Goal: Task Accomplishment & Management: Use online tool/utility

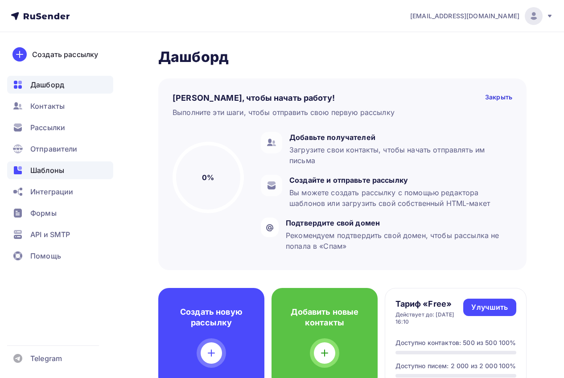
click at [43, 171] on span "Шаблоны" at bounding box center [47, 170] width 34 height 11
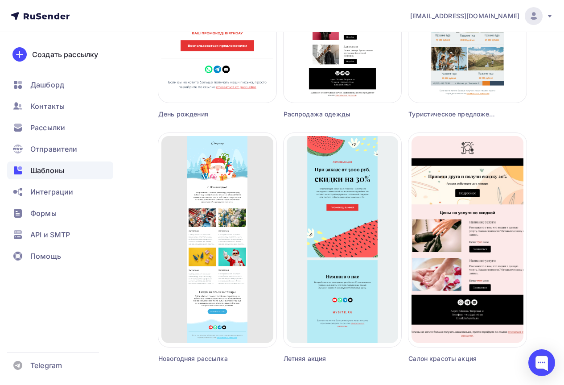
scroll to position [792, 0]
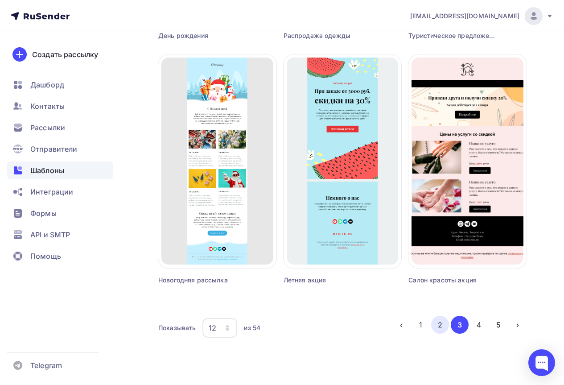
click at [441, 326] on button "2" at bounding box center [440, 325] width 18 height 18
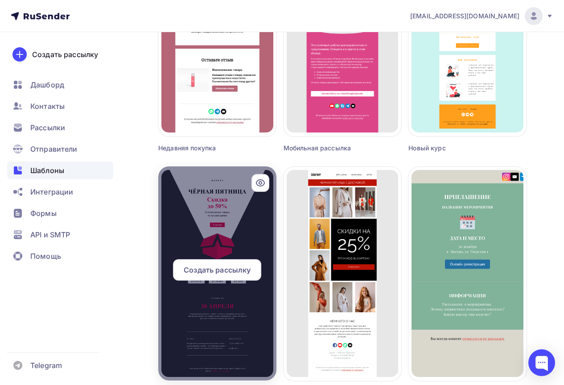
scroll to position [480, 0]
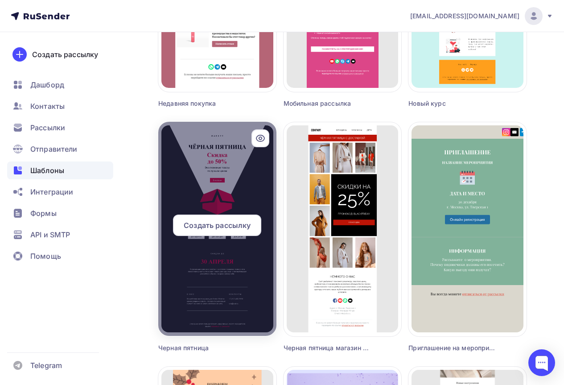
click at [222, 216] on div "Создать рассылку" at bounding box center [217, 225] width 88 height 21
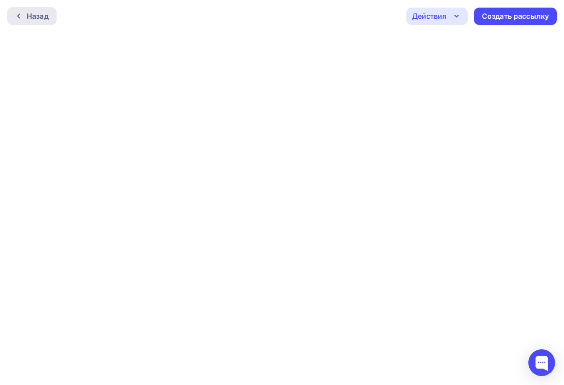
click at [30, 17] on div "Назад" at bounding box center [38, 16] width 22 height 11
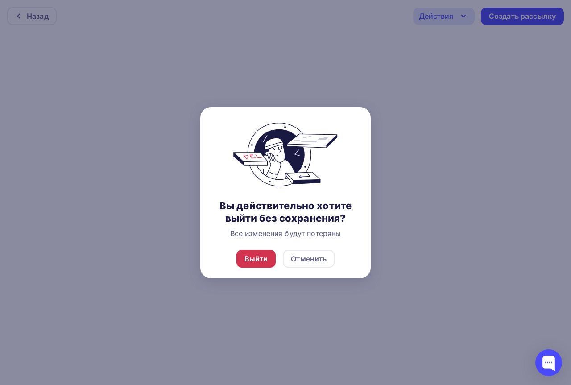
click at [250, 265] on div "Выйти" at bounding box center [256, 259] width 40 height 18
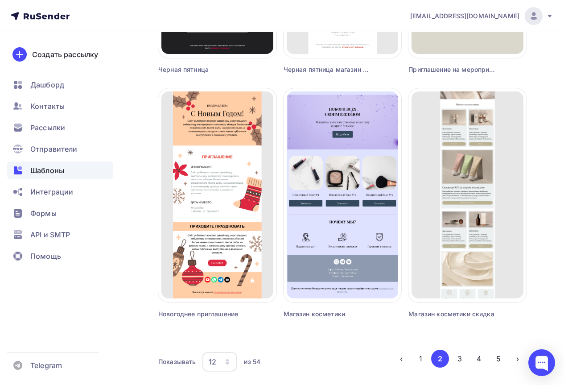
scroll to position [792, 0]
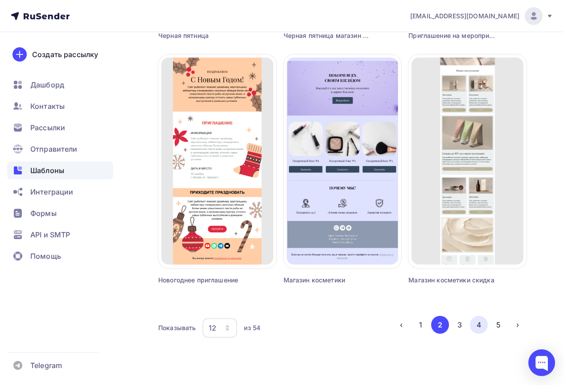
click at [484, 324] on button "4" at bounding box center [479, 325] width 18 height 18
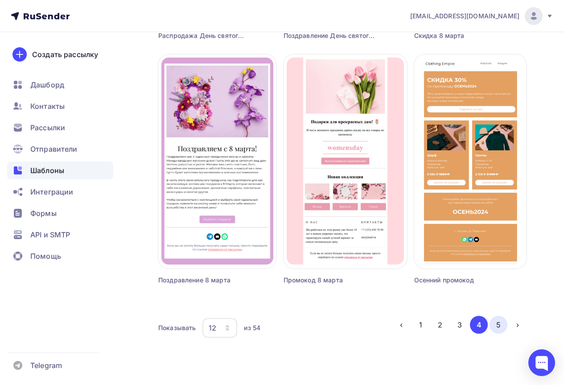
click at [500, 325] on button "5" at bounding box center [499, 325] width 18 height 18
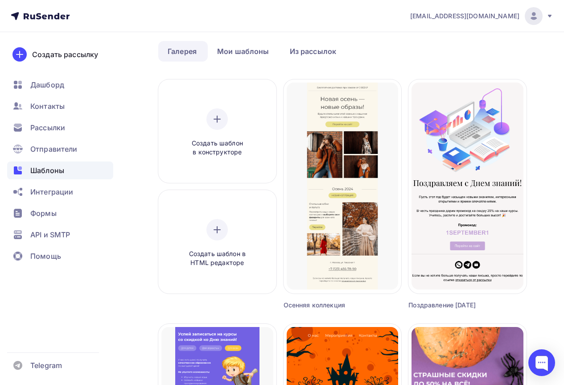
scroll to position [0, 0]
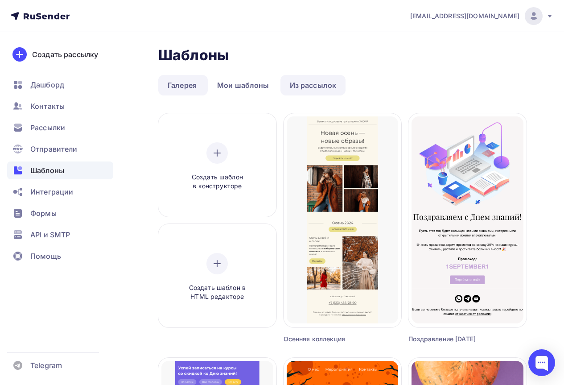
click at [312, 83] on link "Из рассылок" at bounding box center [314, 85] width 66 height 21
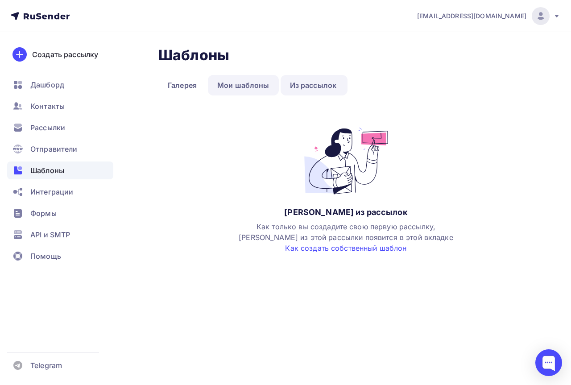
click at [258, 90] on link "Мои шаблоны" at bounding box center [243, 85] width 71 height 21
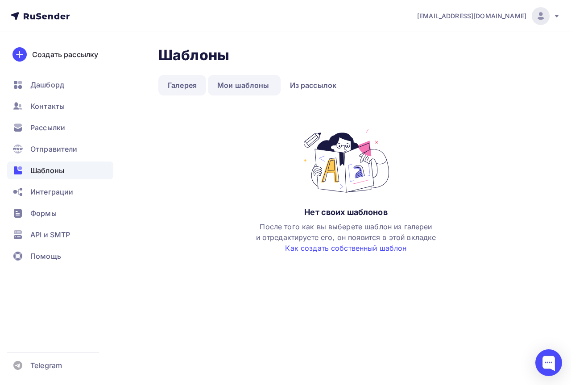
click at [173, 84] on link "Галерея" at bounding box center [182, 85] width 48 height 21
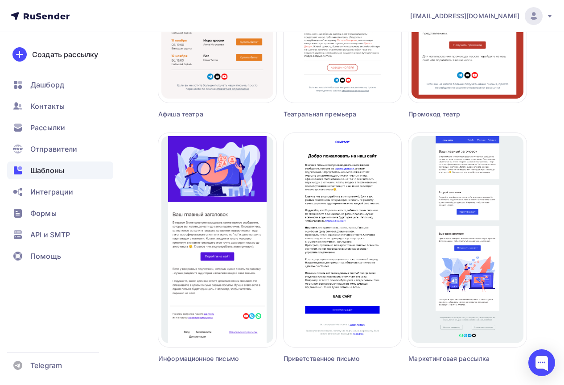
scroll to position [792, 0]
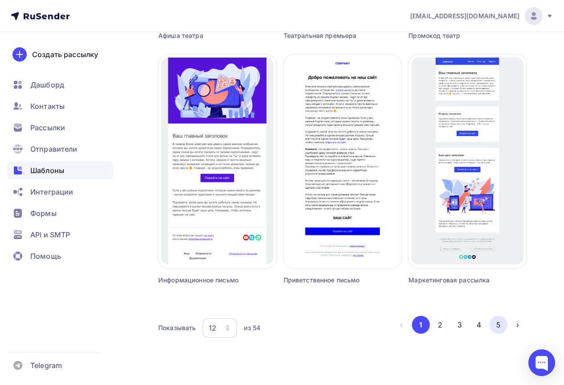
click at [500, 326] on button "5" at bounding box center [499, 325] width 18 height 18
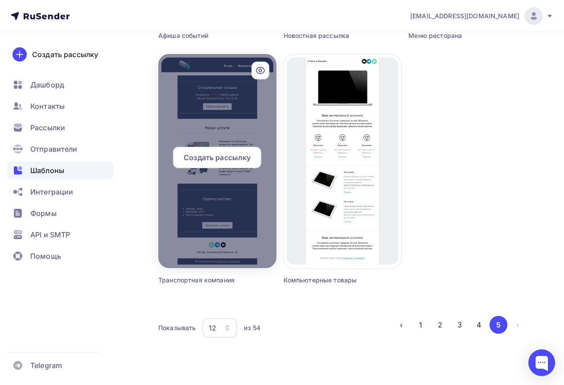
click at [203, 149] on div "Создать рассылку" at bounding box center [217, 157] width 88 height 21
